Goal: Browse casually

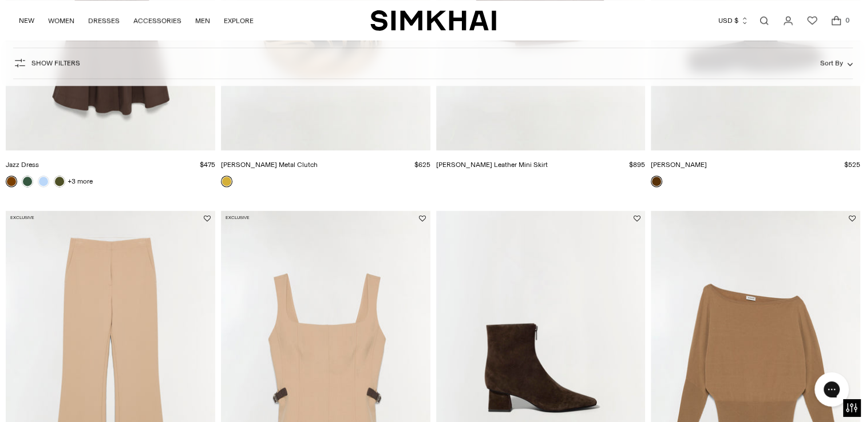
click at [810, 18] on icon "Wishlist" at bounding box center [812, 21] width 14 height 14
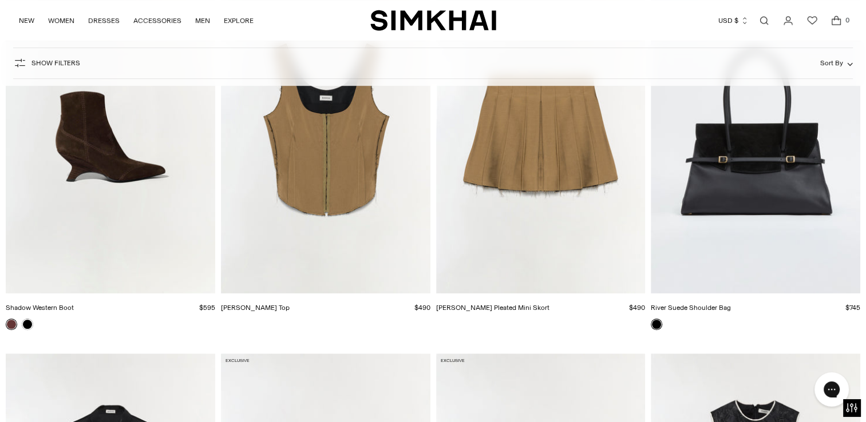
scroll to position [5018, 0]
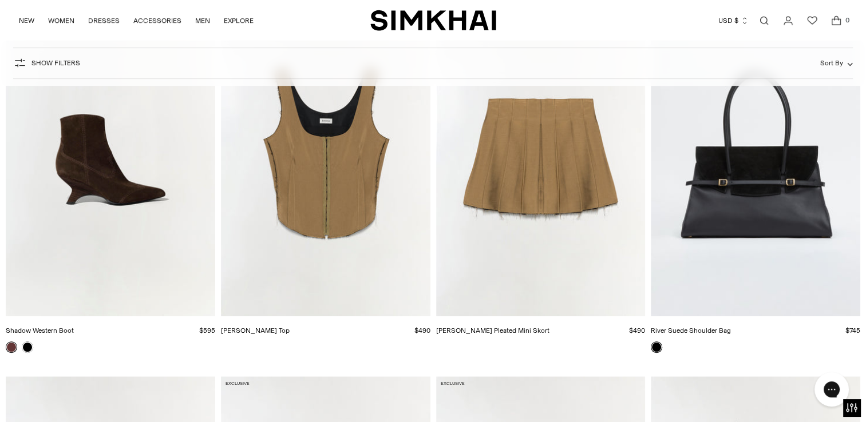
click at [0, 0] on img "River Suede Shoulder Bag" at bounding box center [0, 0] width 0 height 0
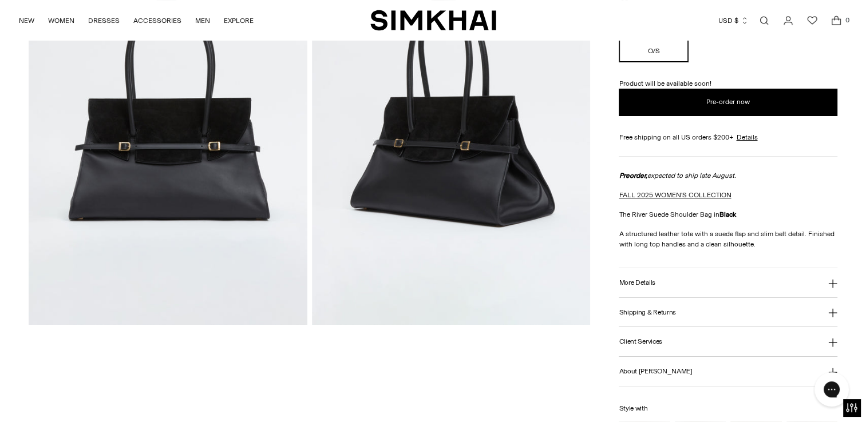
scroll to position [172, 0]
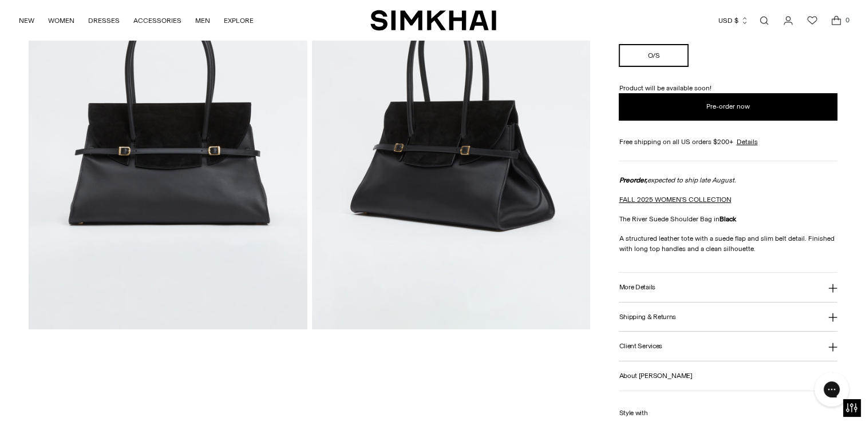
click at [833, 284] on icon at bounding box center [832, 288] width 9 height 9
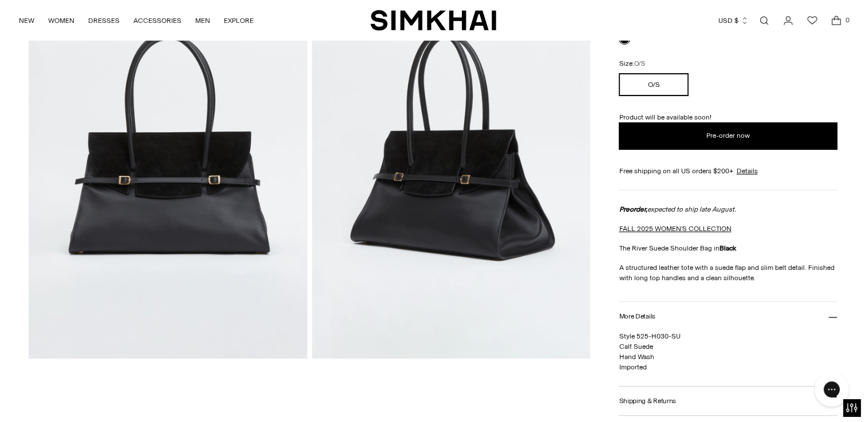
scroll to position [161, 0]
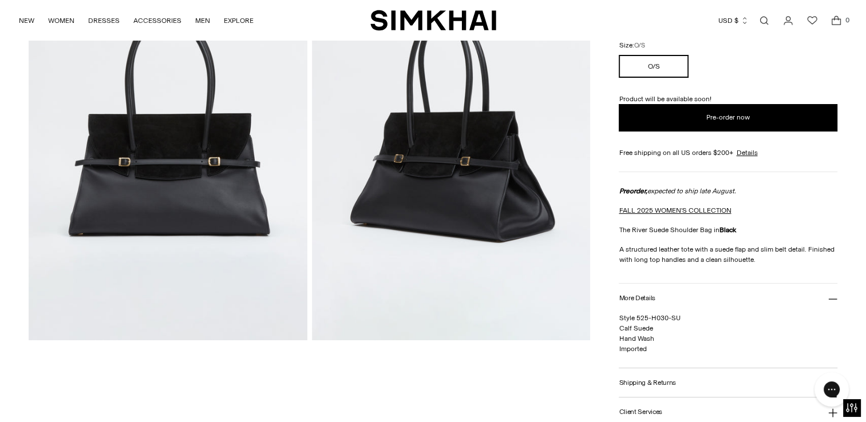
click at [501, 209] on img at bounding box center [451, 131] width 279 height 418
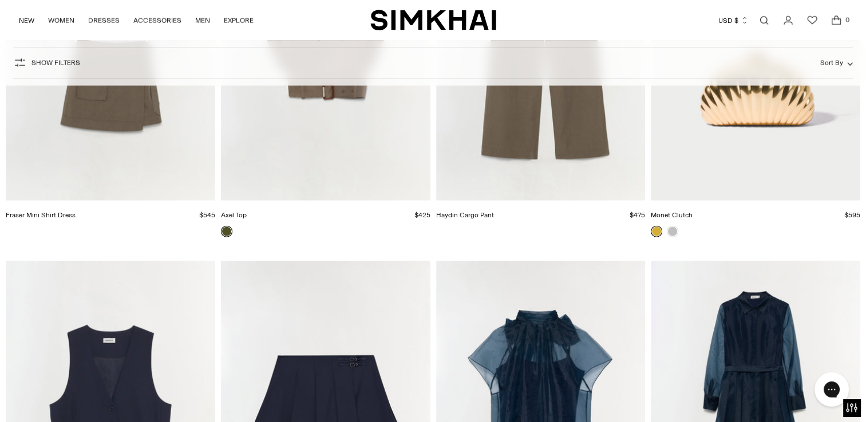
scroll to position [15794, 0]
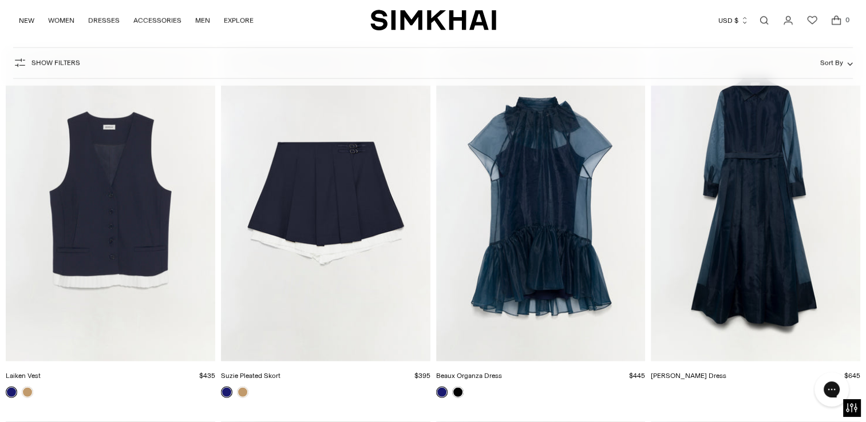
click at [0, 0] on img "Montgomery Dress" at bounding box center [0, 0] width 0 height 0
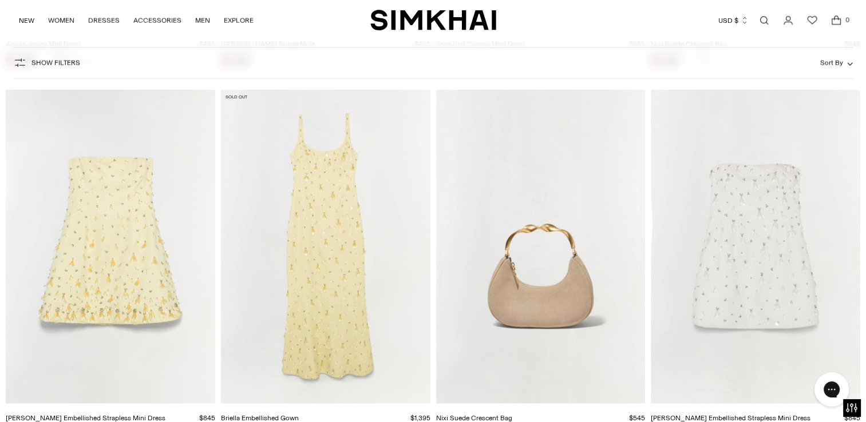
scroll to position [19888, 0]
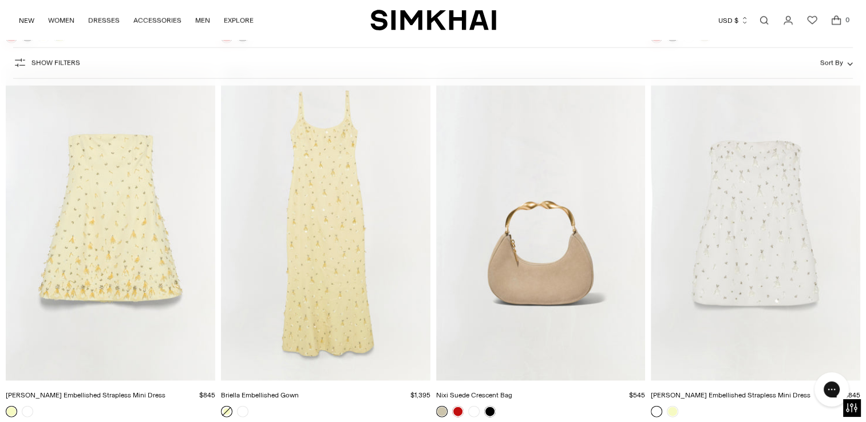
click at [0, 0] on img "Briella Embellished Gown" at bounding box center [0, 0] width 0 height 0
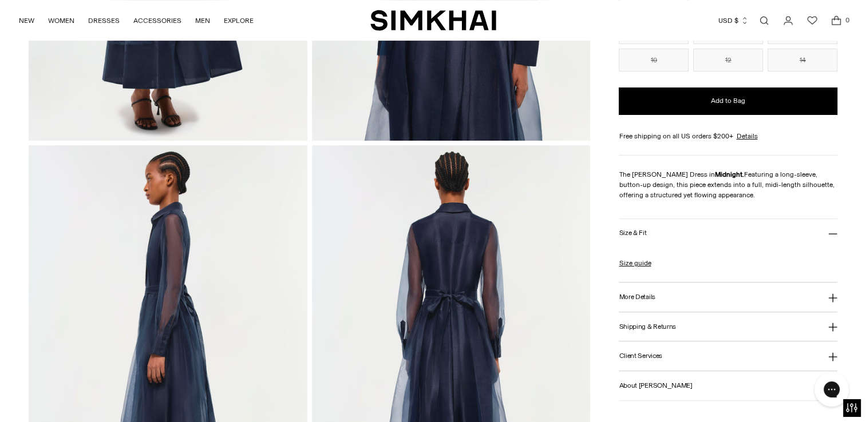
scroll to position [370, 0]
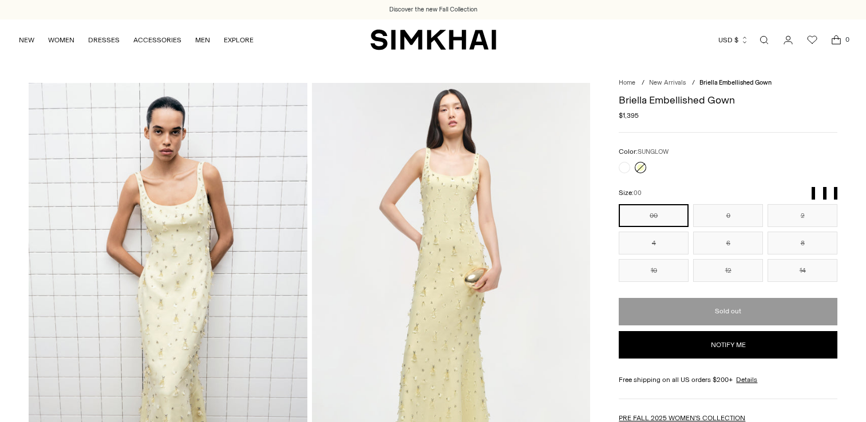
click at [455, 261] on img at bounding box center [451, 292] width 279 height 418
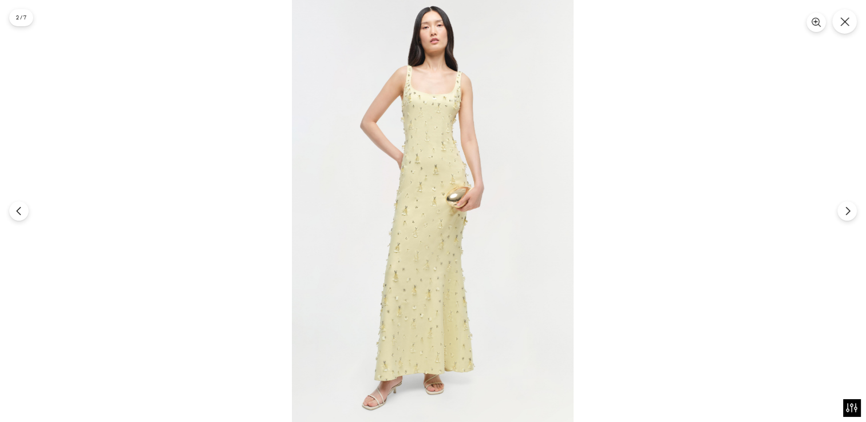
click at [455, 261] on img at bounding box center [432, 211] width 281 height 422
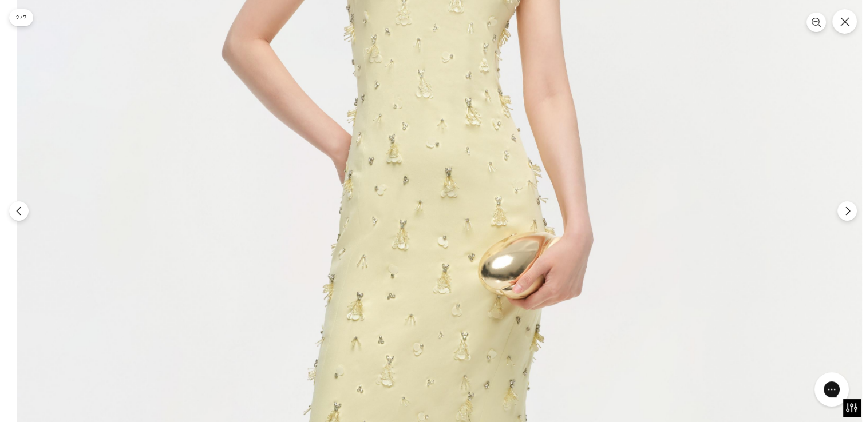
click at [476, 310] on img at bounding box center [439, 307] width 844 height 1267
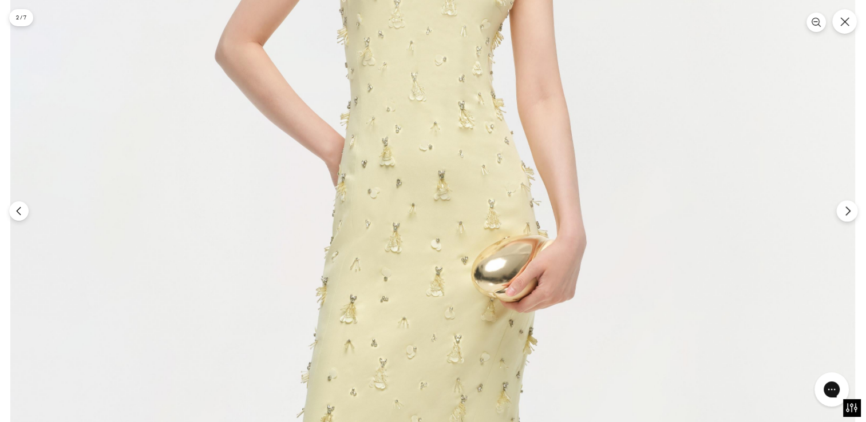
click at [844, 216] on icon "Next" at bounding box center [847, 211] width 10 height 10
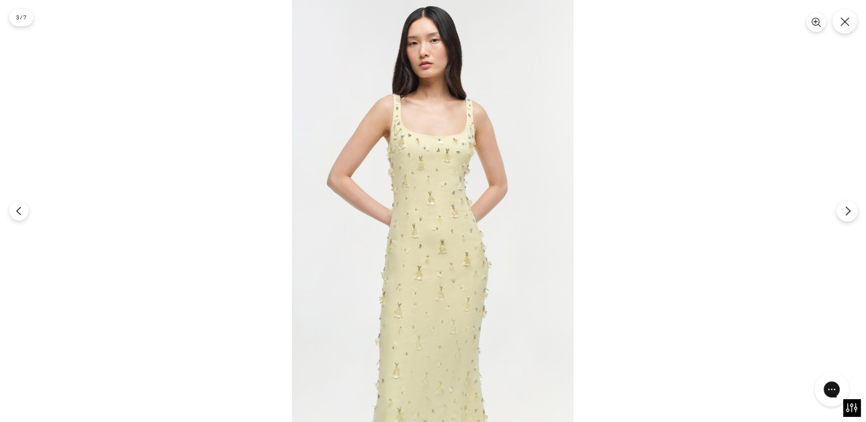
click at [844, 216] on icon "Next" at bounding box center [847, 211] width 10 height 10
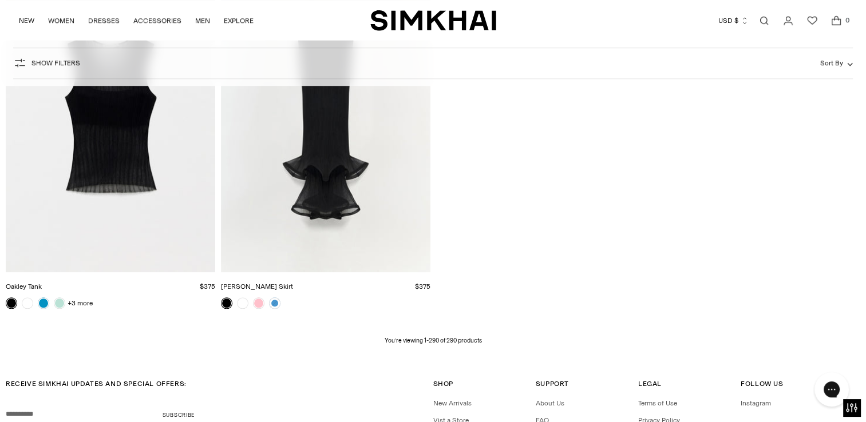
scroll to position [27097, 0]
